Goal: Check status: Check status

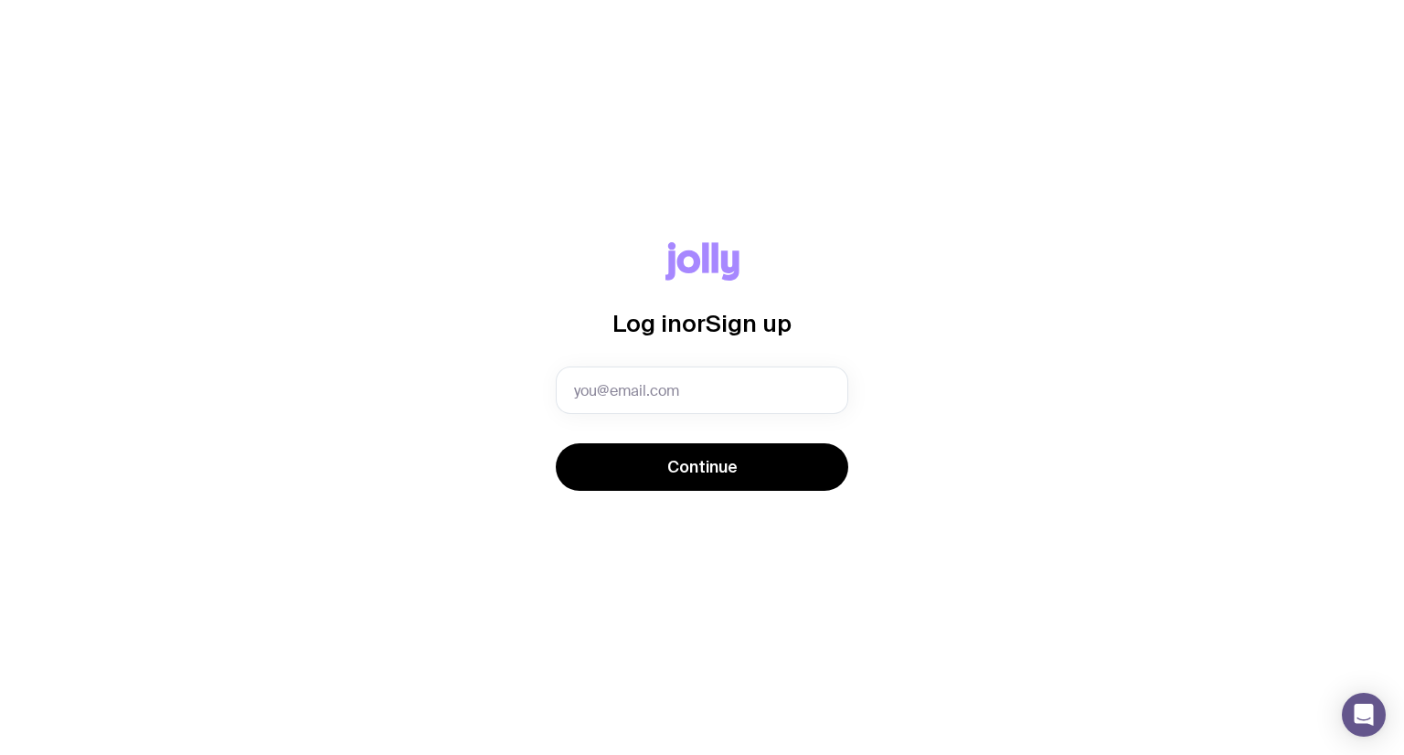
click at [0, 754] on com-1password-button at bounding box center [0, 755] width 0 height 0
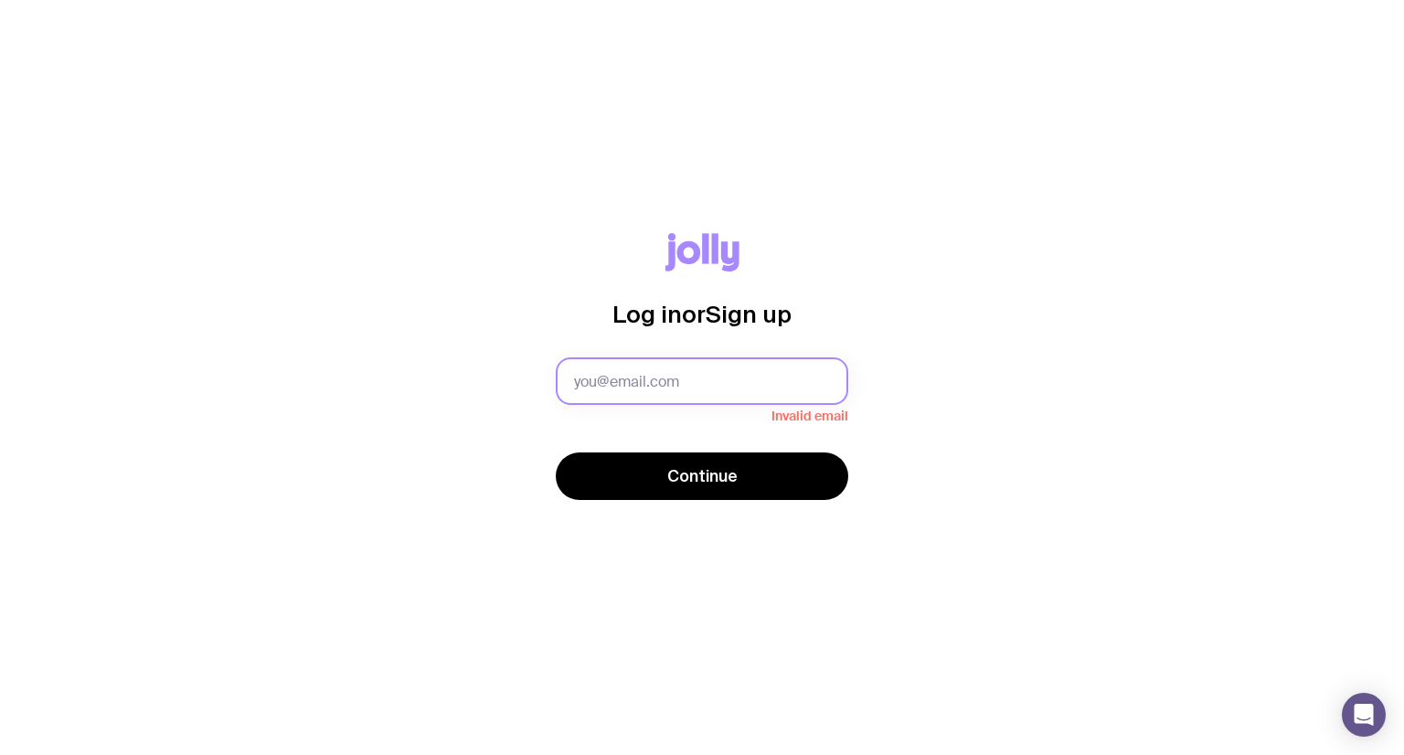
type input "[EMAIL_ADDRESS][DOMAIN_NAME]"
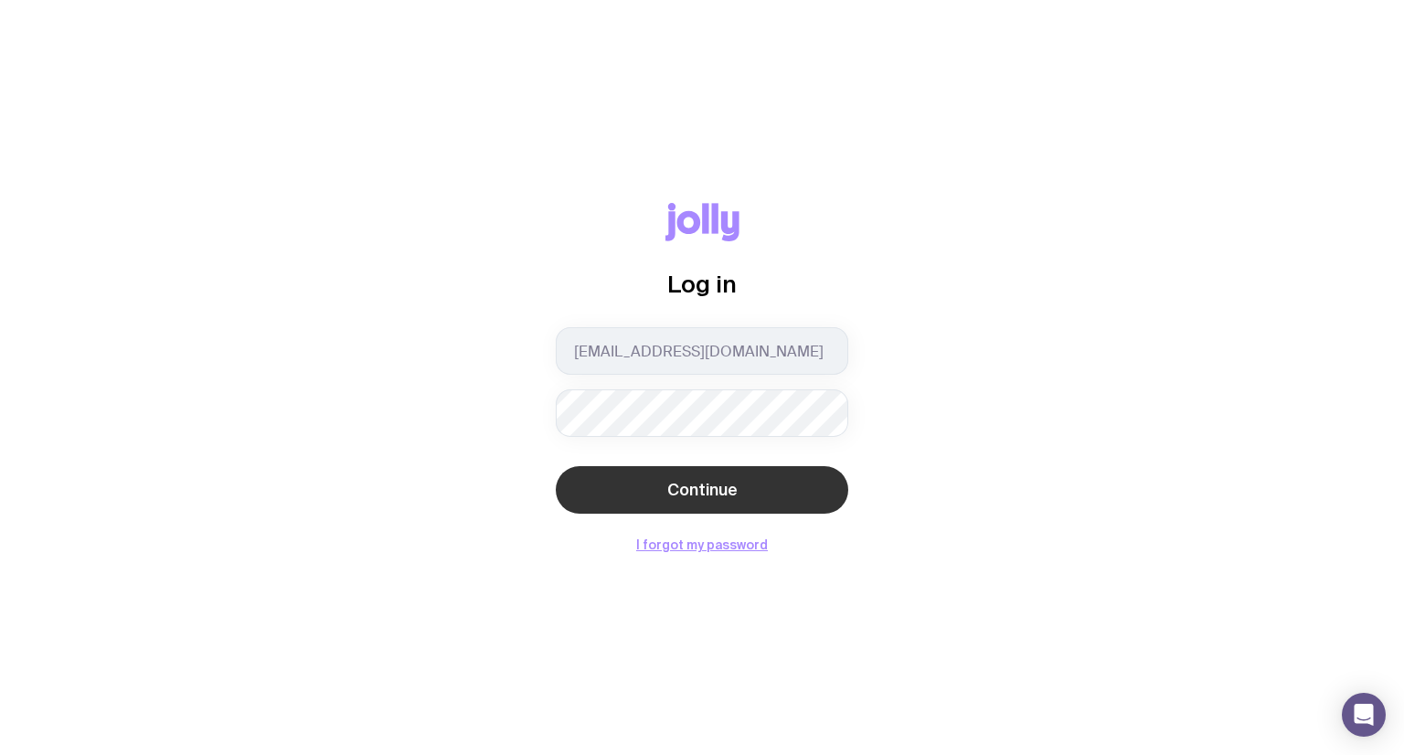
click at [696, 484] on span "Continue" at bounding box center [702, 490] width 70 height 22
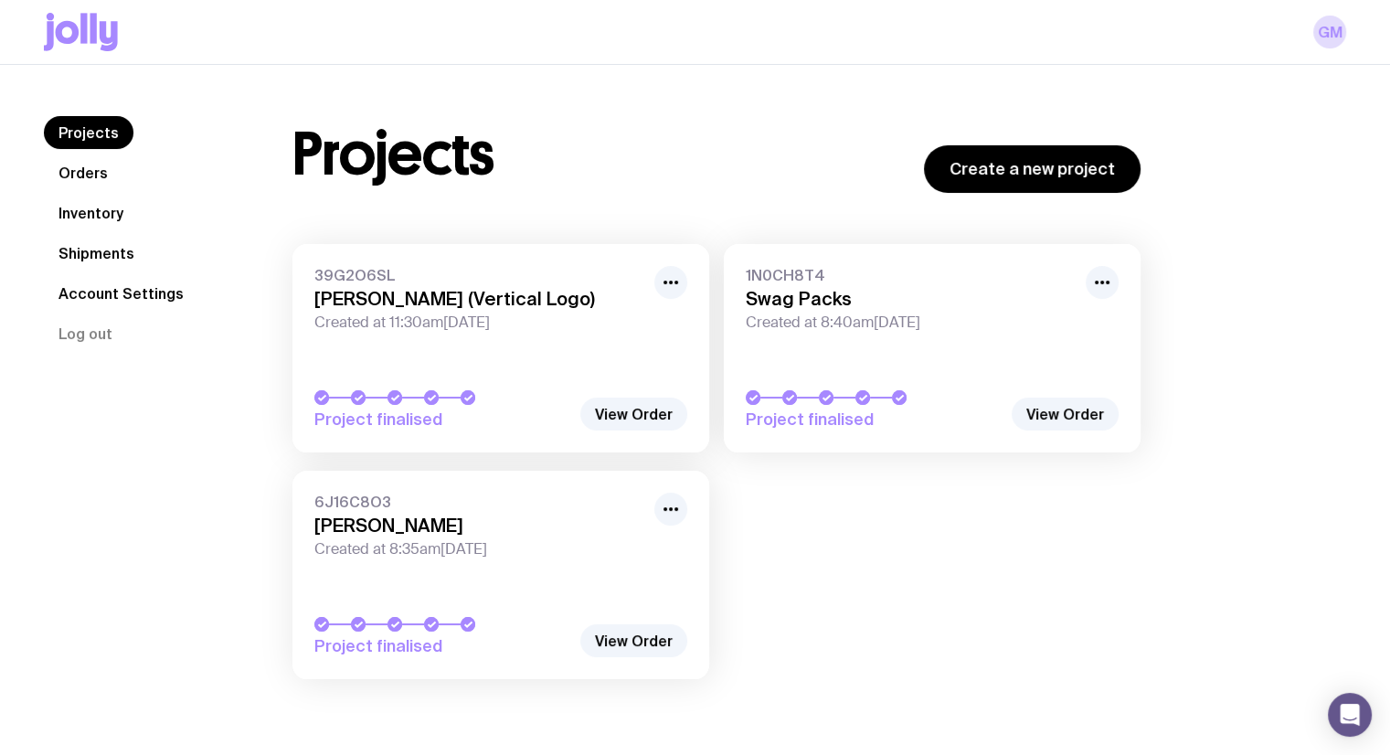
click at [93, 162] on link "Orders" at bounding box center [83, 172] width 79 height 33
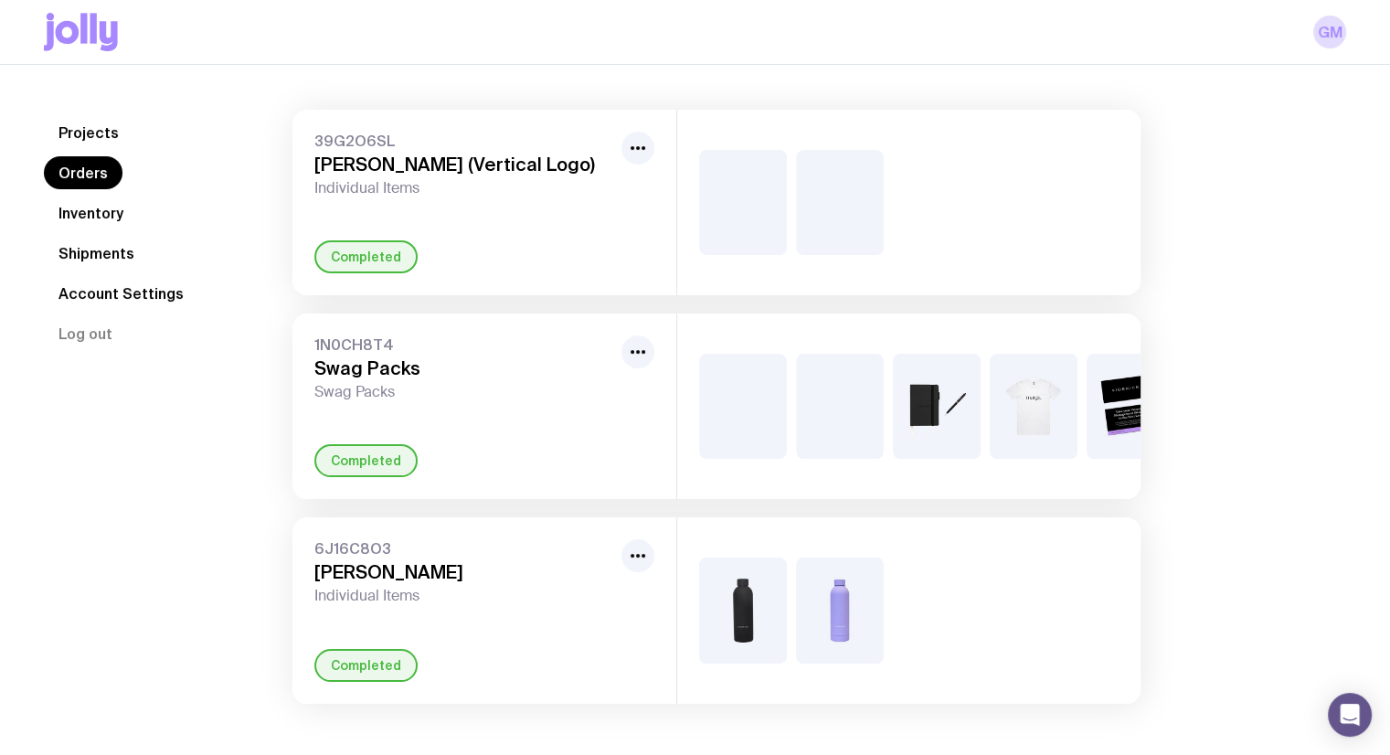
scroll to position [130, 0]
click at [102, 261] on link "Shipments" at bounding box center [96, 253] width 105 height 33
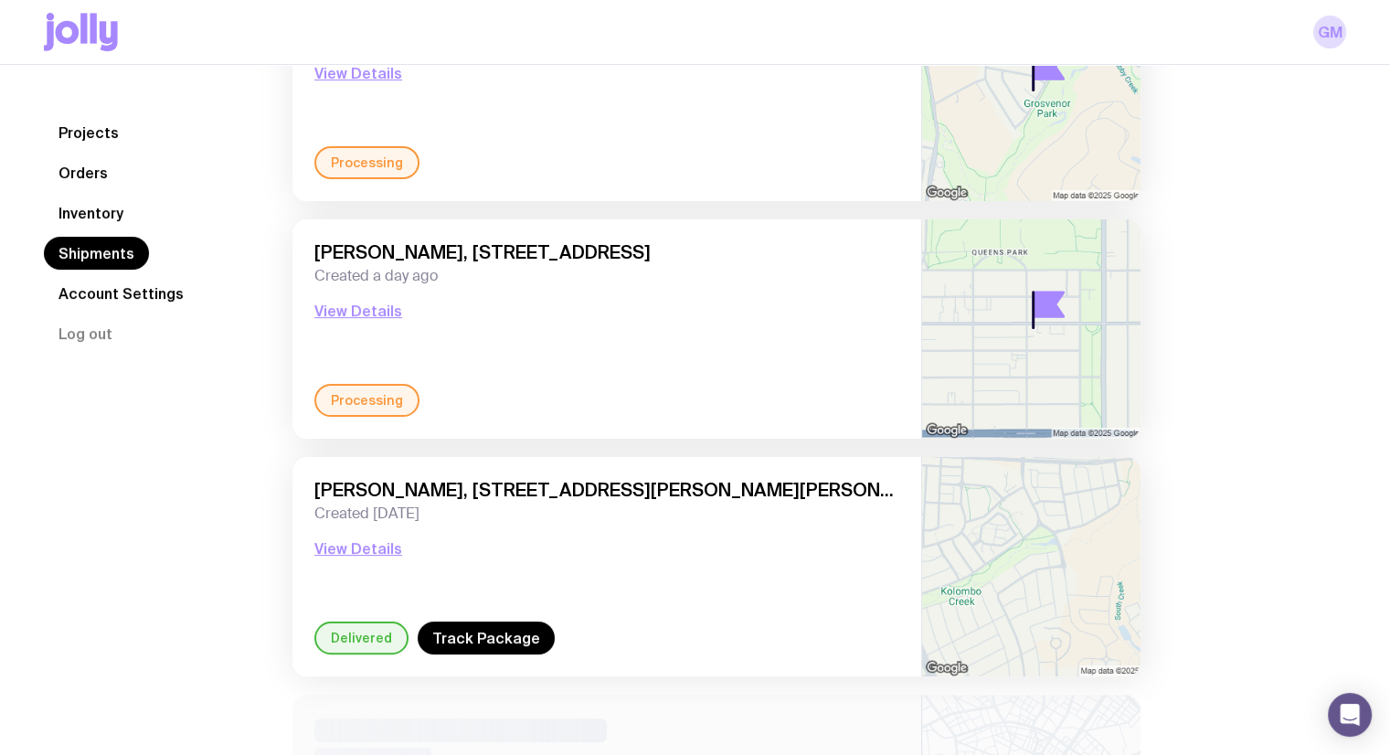
scroll to position [274, 0]
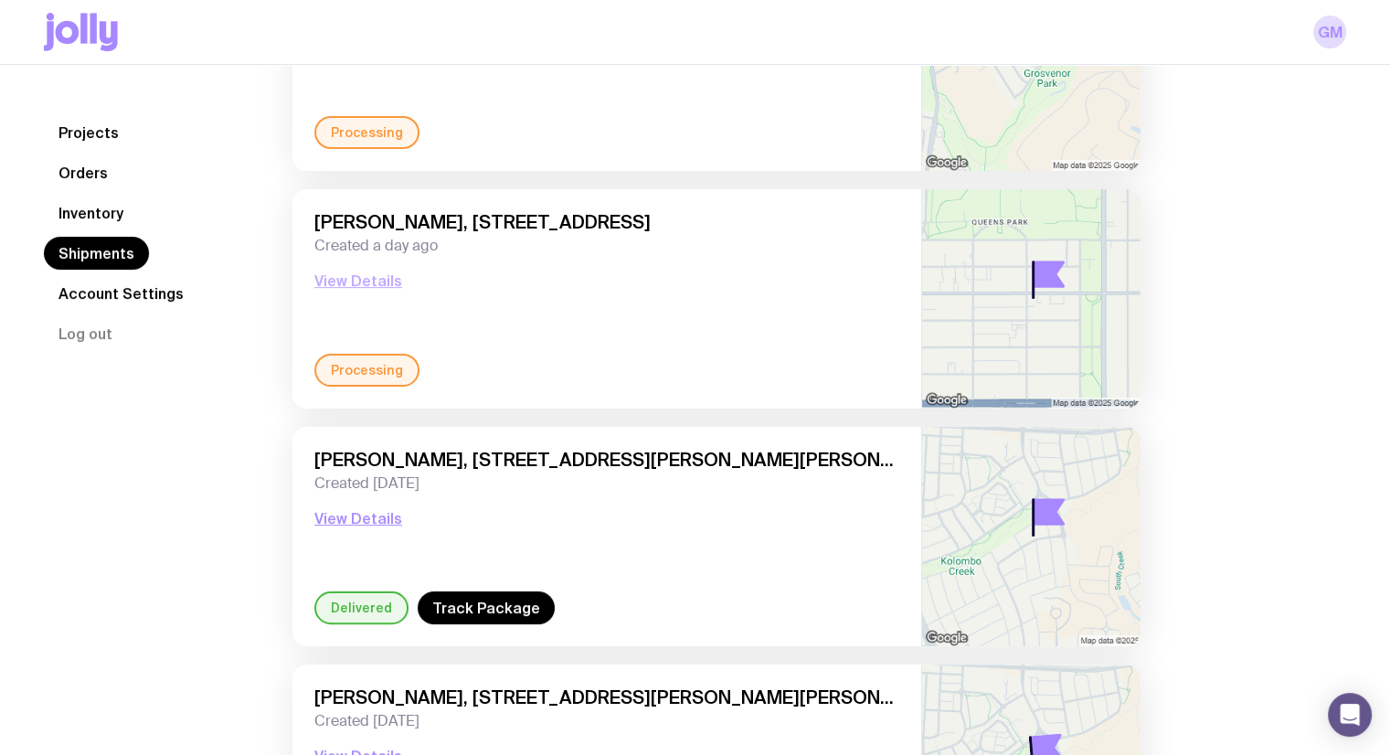
click at [359, 284] on button "View Details" at bounding box center [358, 281] width 88 height 22
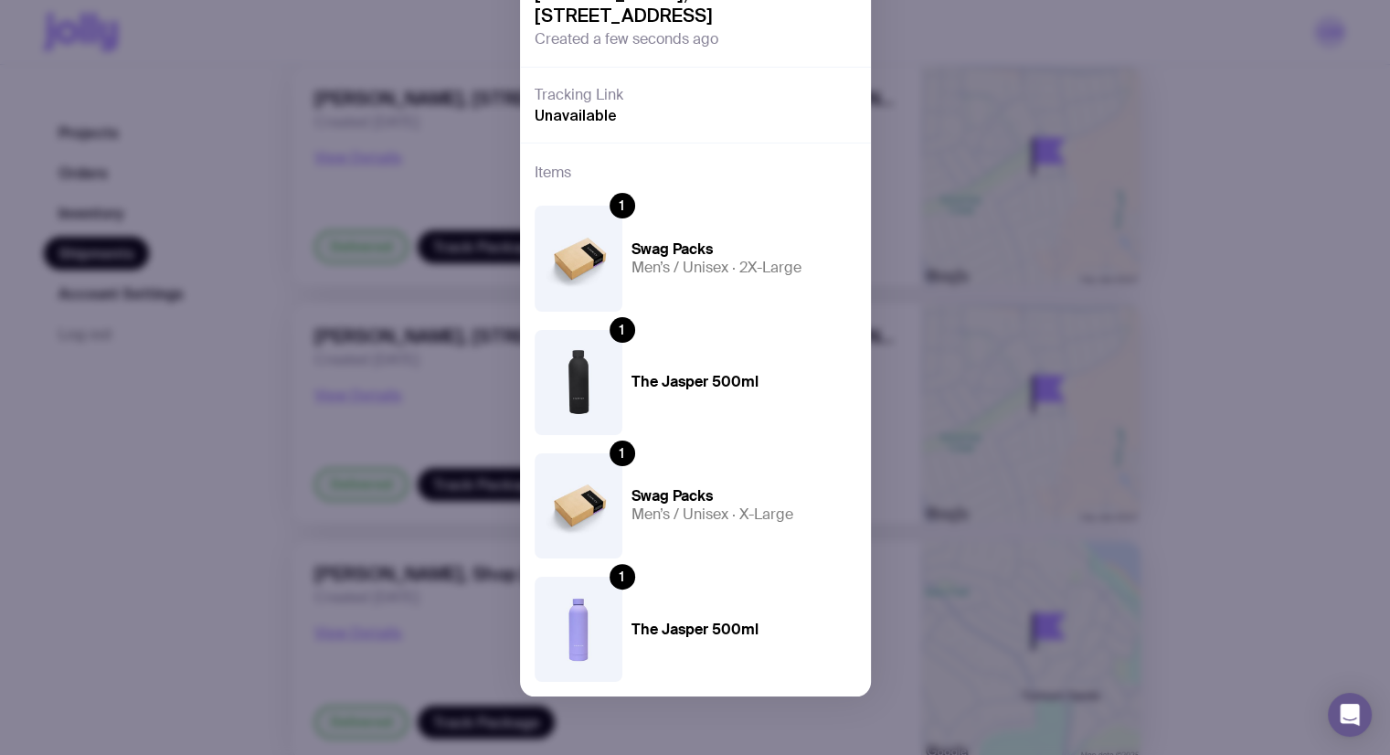
scroll to position [731, 0]
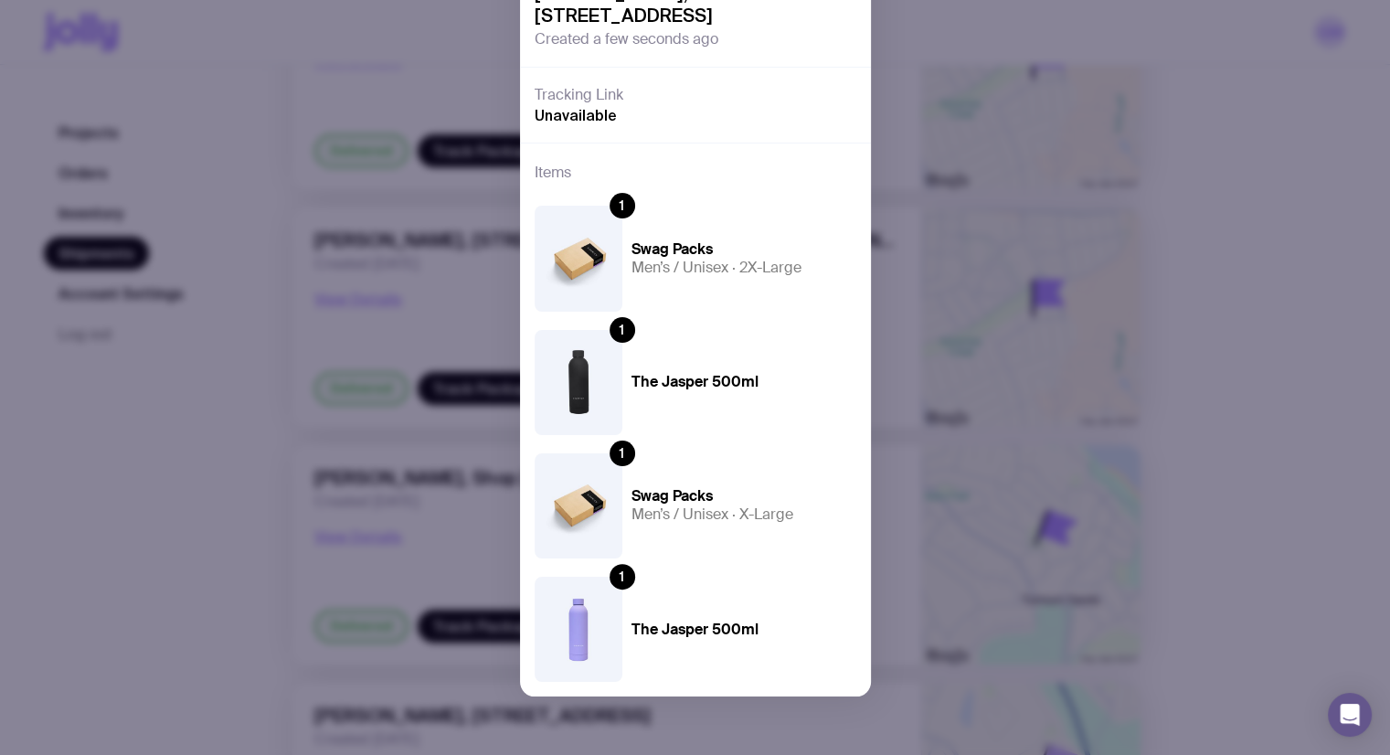
click at [1358, 423] on div "Processing [PERSON_NAME], [STREET_ADDRESS] Created a few seconds ago Tracking L…" at bounding box center [695, 377] width 1390 height 755
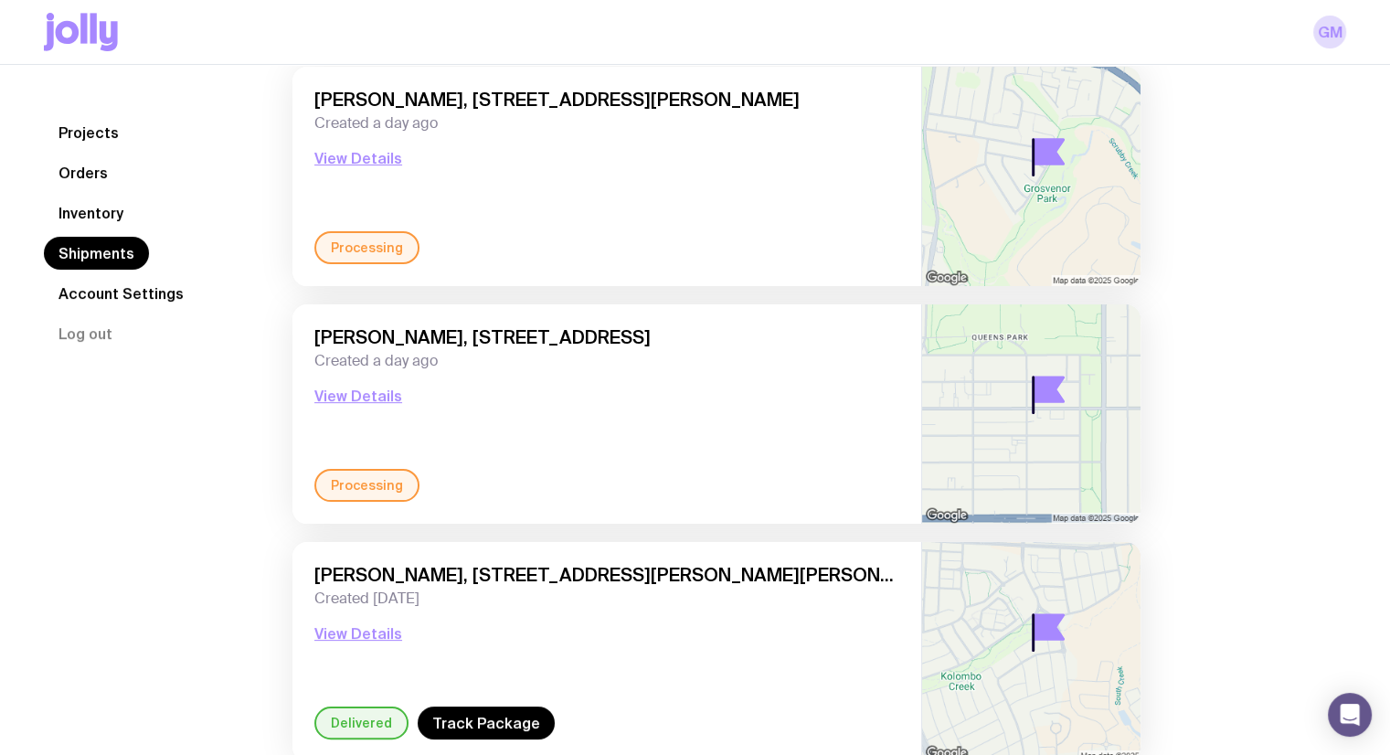
scroll to position [0, 0]
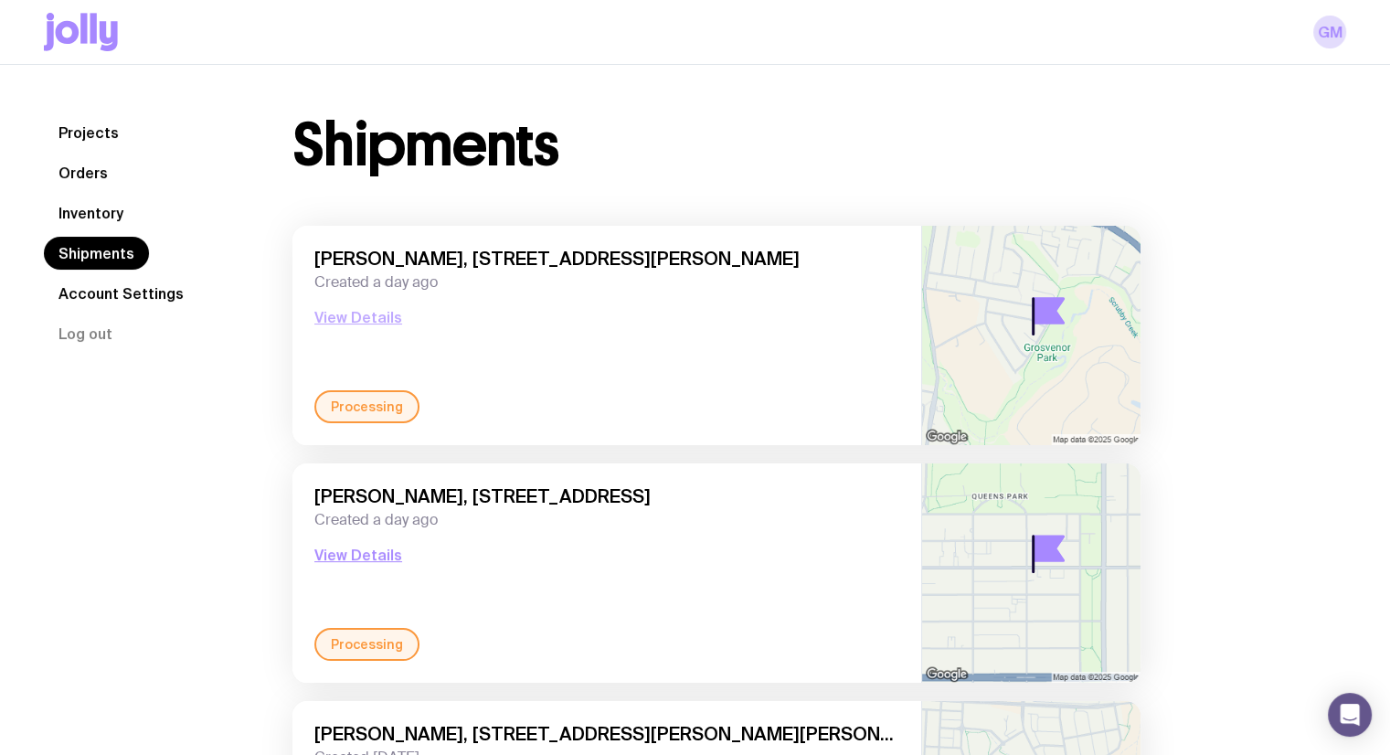
click at [372, 314] on button "View Details" at bounding box center [358, 317] width 88 height 22
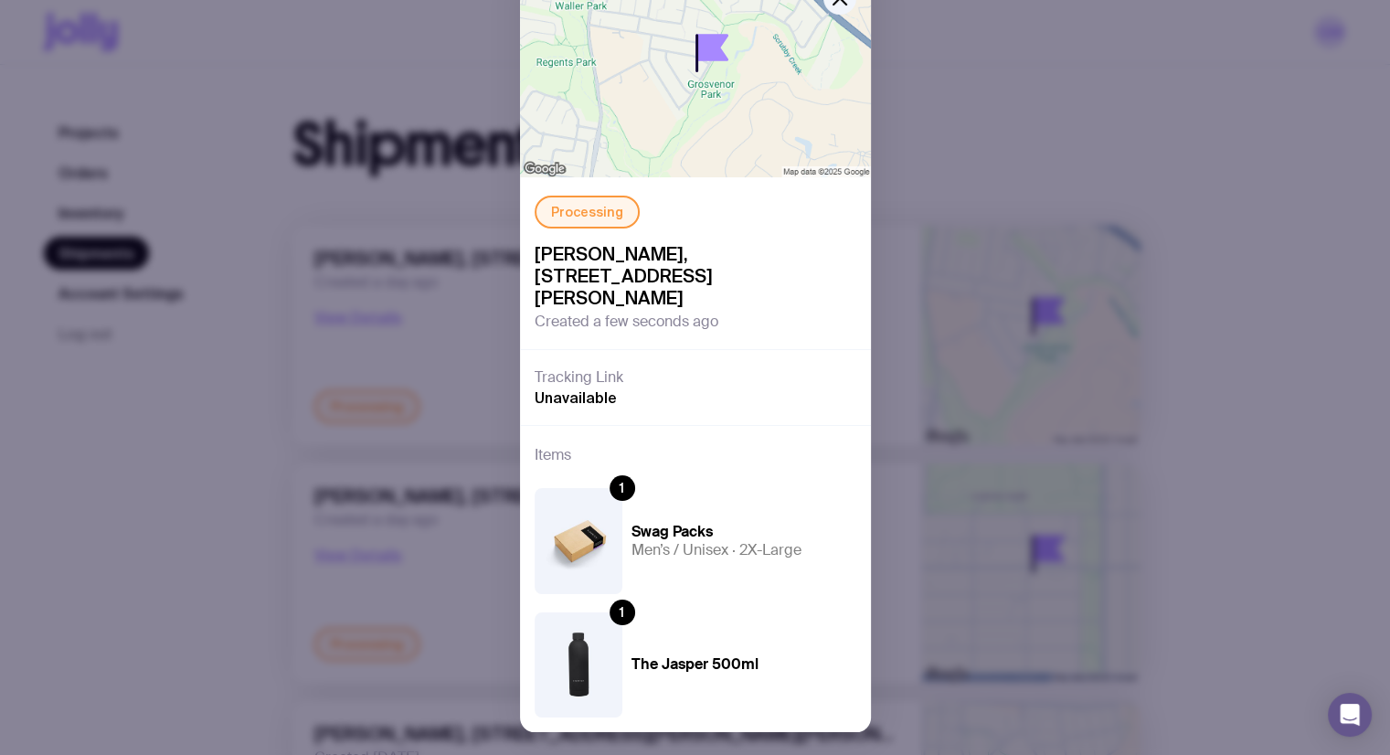
scroll to position [105, 0]
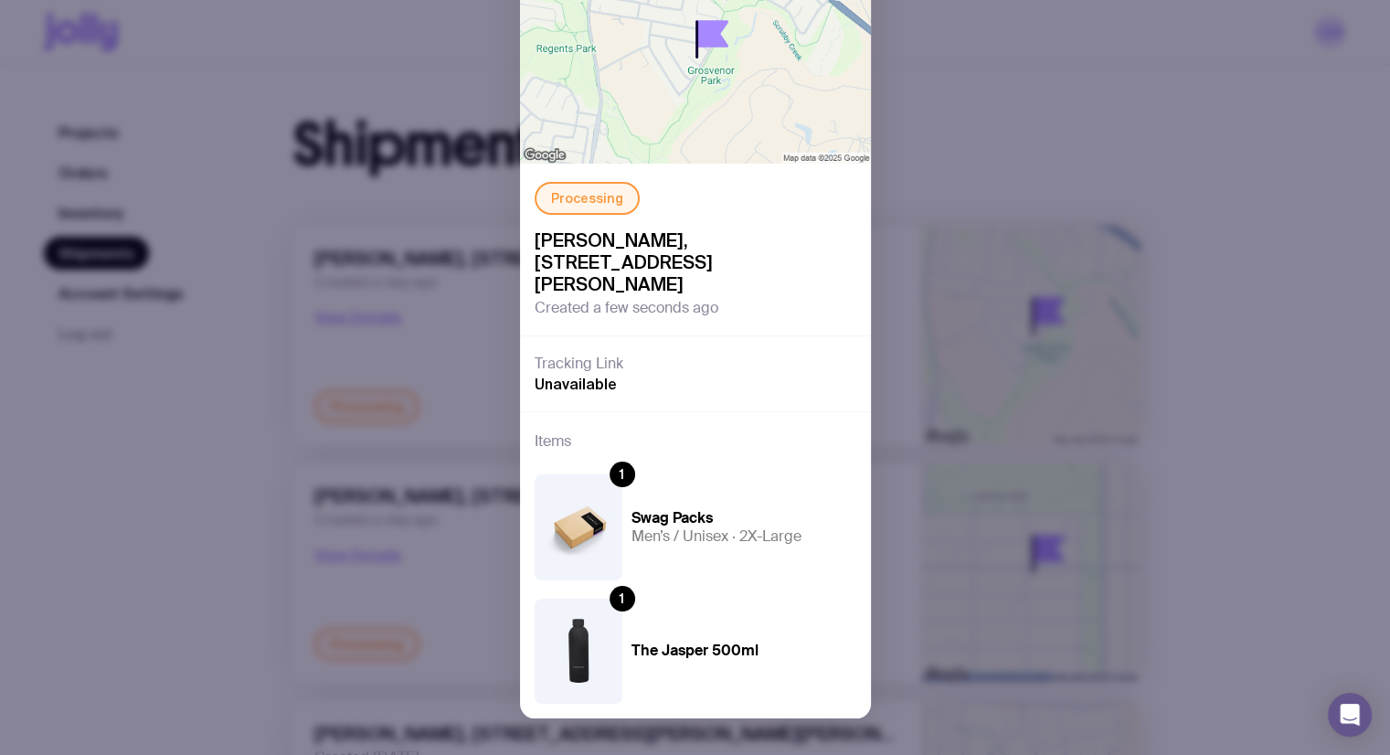
click at [1318, 421] on div "Processing [PERSON_NAME], [STREET_ADDRESS][PERSON_NAME] Created a few seconds a…" at bounding box center [695, 377] width 1390 height 755
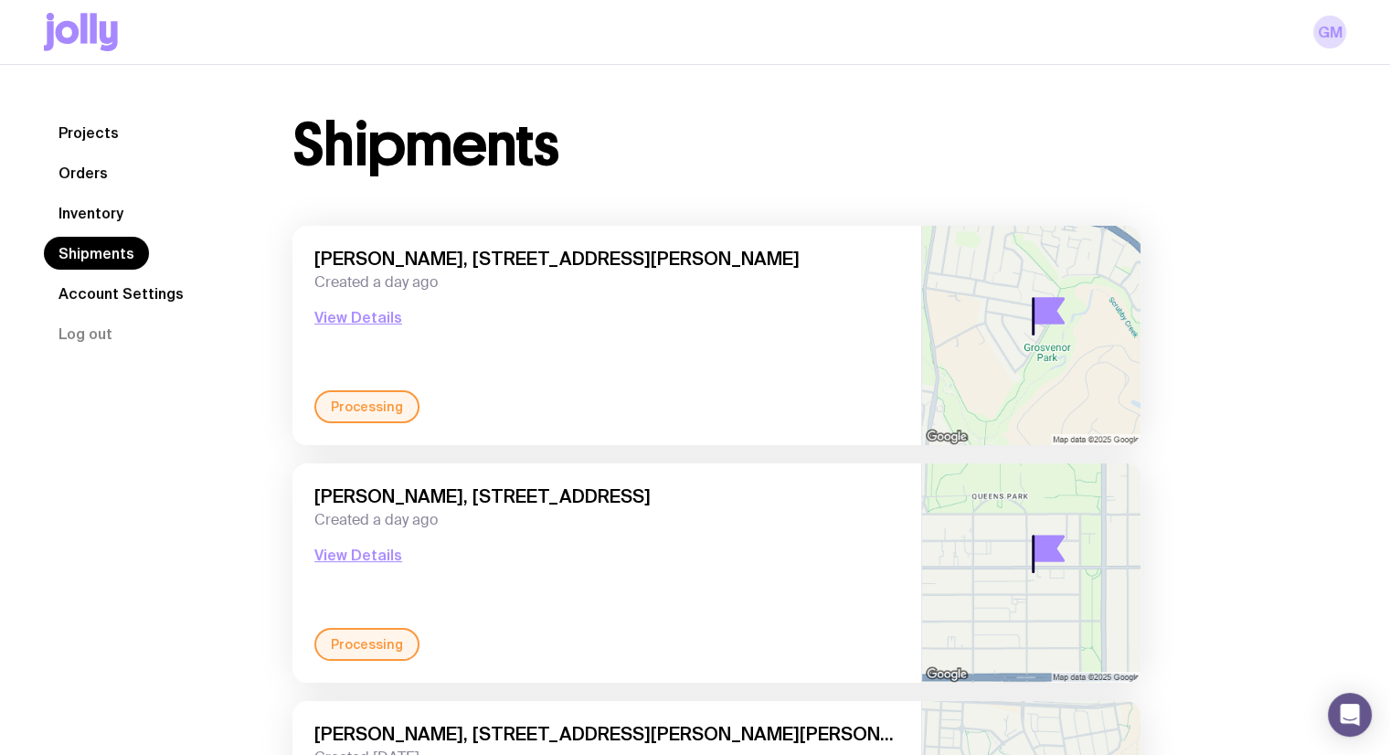
click at [351, 312] on button "View Details" at bounding box center [358, 317] width 88 height 22
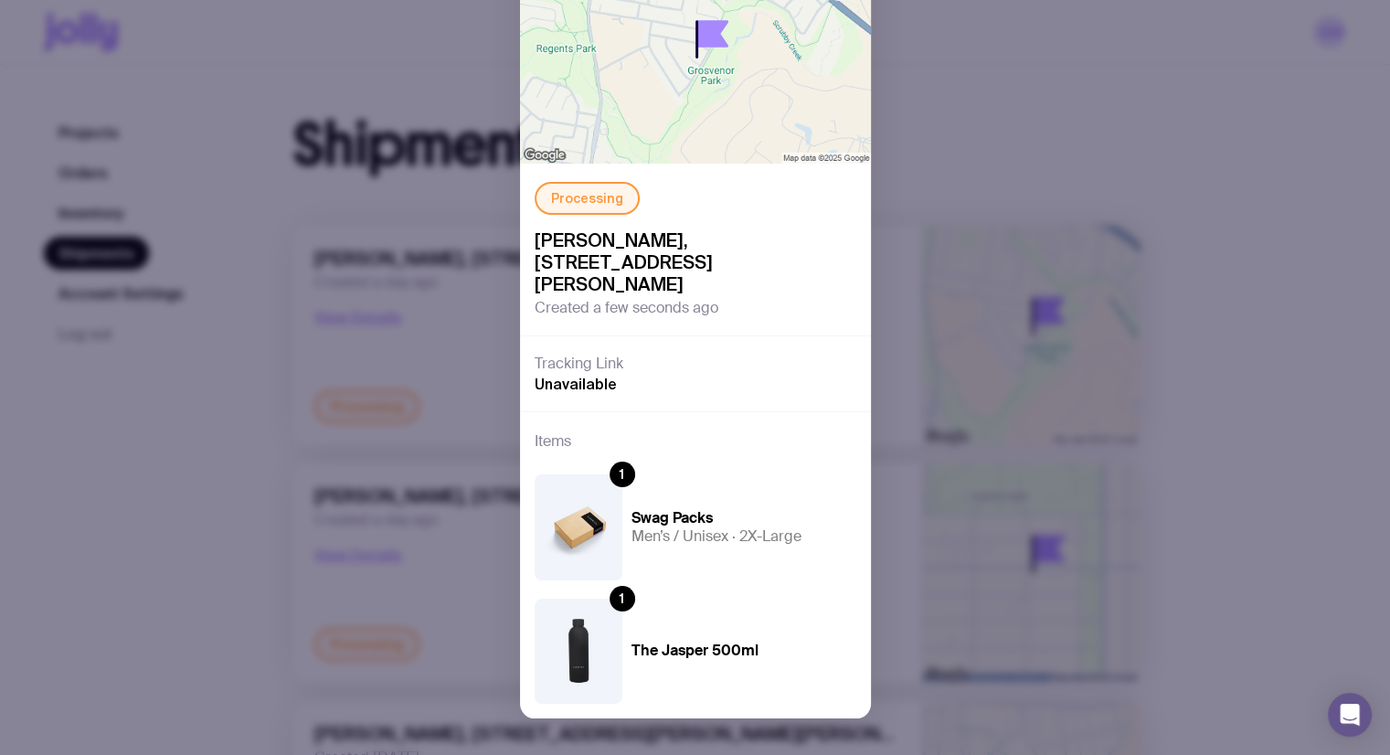
click at [349, 309] on div "Processing [PERSON_NAME], [STREET_ADDRESS][PERSON_NAME] Created a few seconds a…" at bounding box center [695, 377] width 1390 height 755
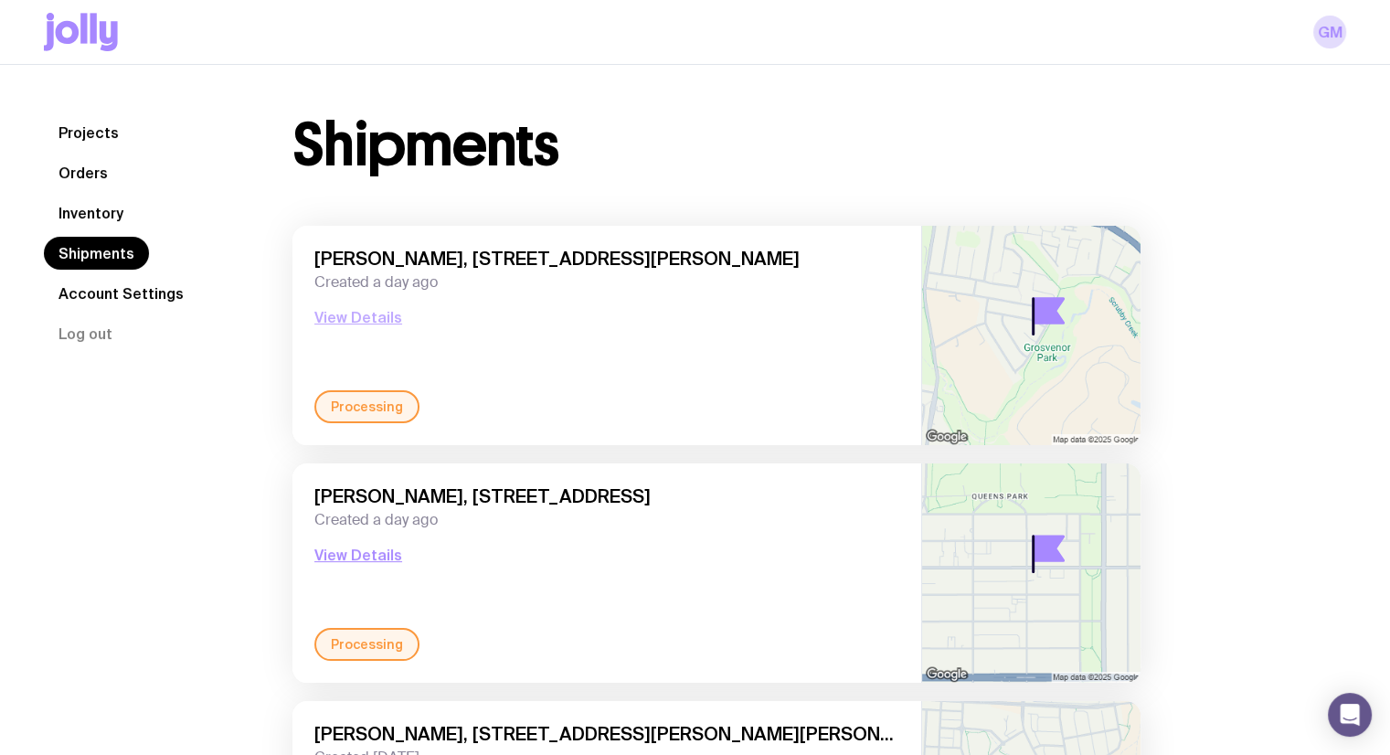
click at [337, 313] on button "View Details" at bounding box center [358, 317] width 88 height 22
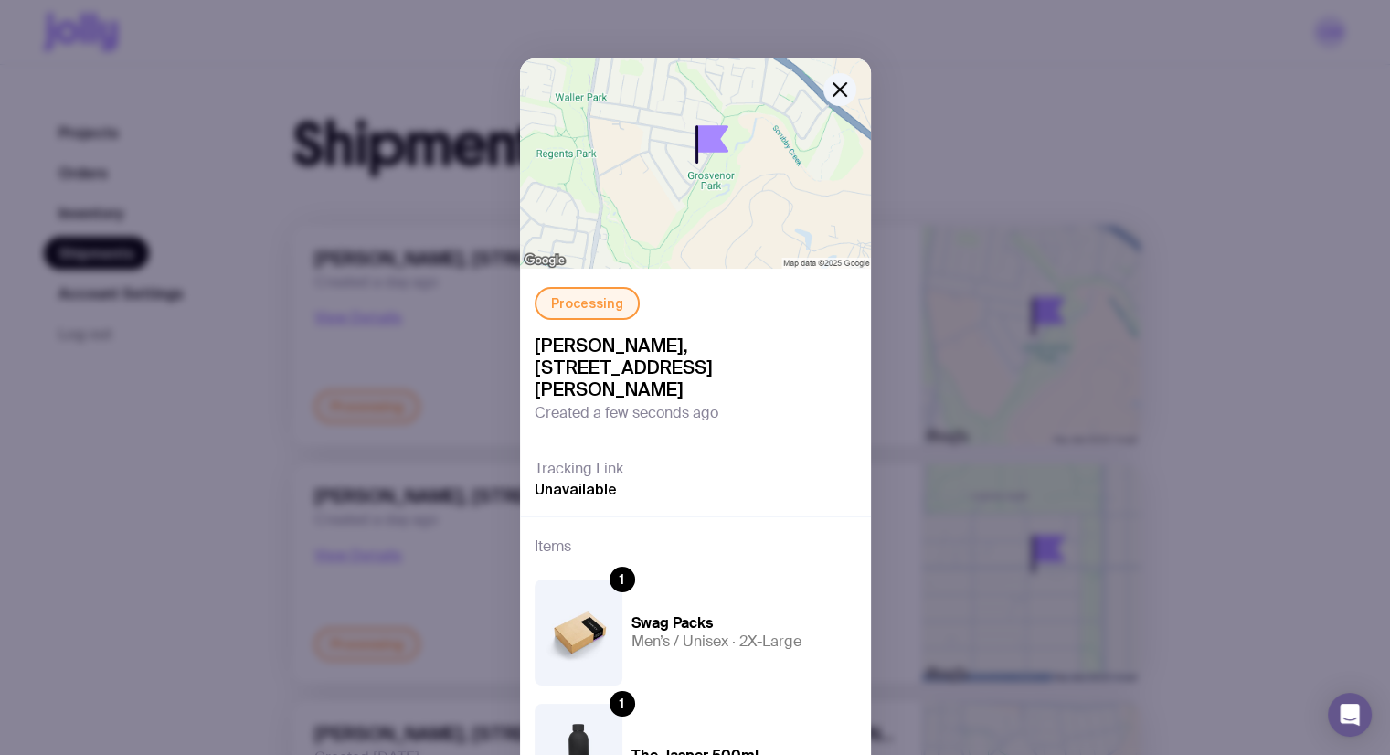
click at [1302, 301] on div "Processing [PERSON_NAME], [STREET_ADDRESS][PERSON_NAME] Created a few seconds a…" at bounding box center [695, 377] width 1390 height 755
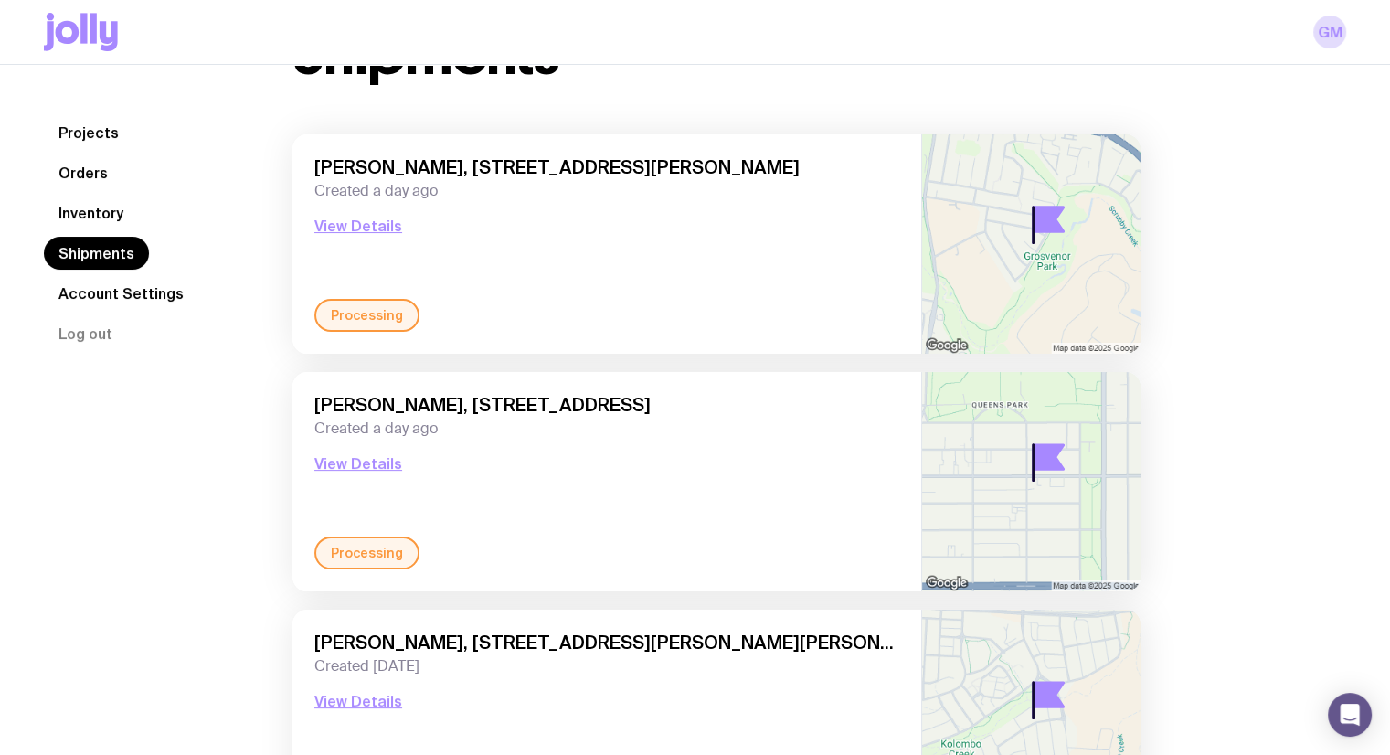
scroll to position [0, 0]
